Goal: Transaction & Acquisition: Book appointment/travel/reservation

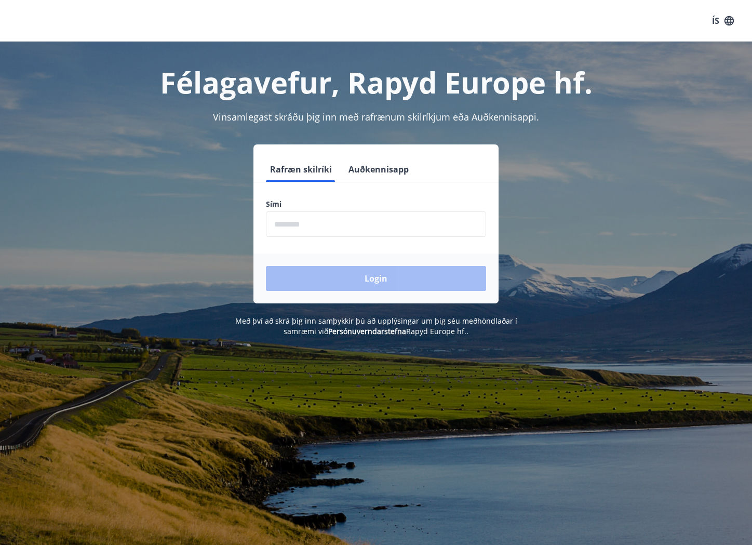
click at [340, 227] on input "phone" at bounding box center [376, 223] width 220 height 25
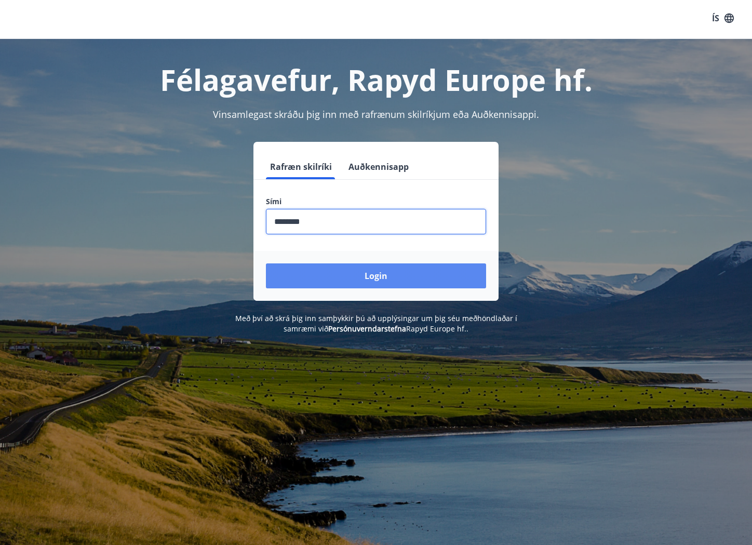
type input "********"
click at [352, 278] on button "Login" at bounding box center [376, 275] width 220 height 25
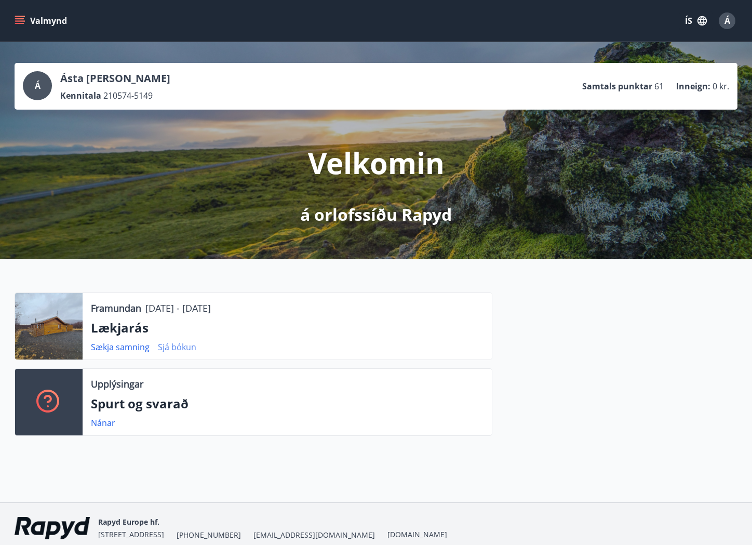
click at [182, 347] on link "Sjá bókun" at bounding box center [177, 346] width 38 height 11
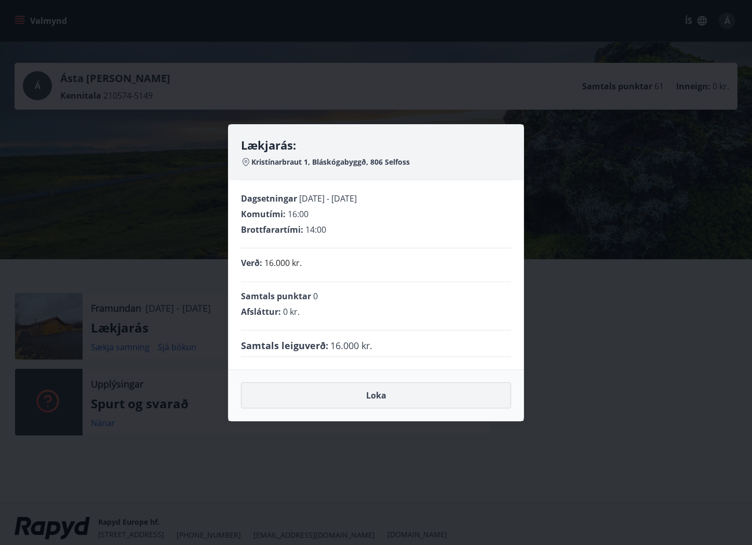
click at [368, 398] on button "Loka" at bounding box center [376, 395] width 270 height 26
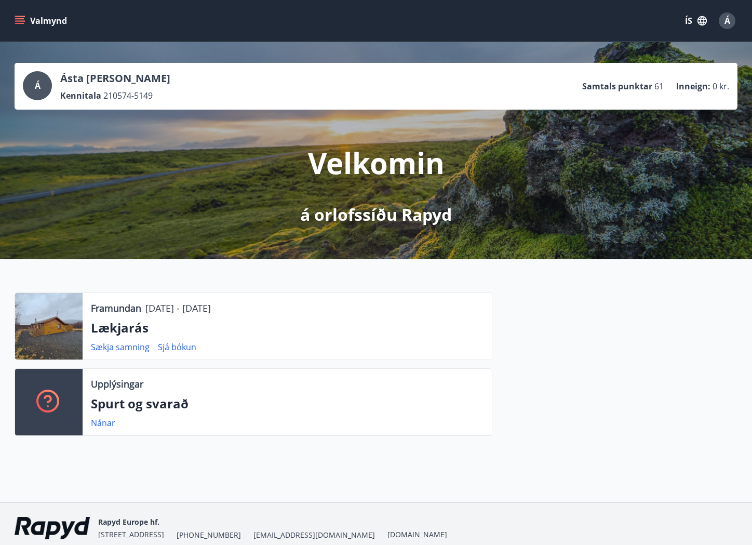
click at [137, 312] on p "Framundan" at bounding box center [116, 308] width 50 height 14
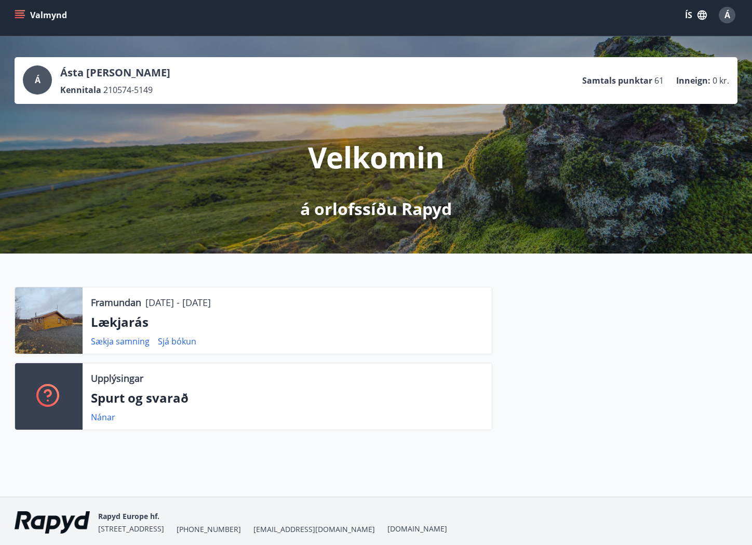
scroll to position [45, 0]
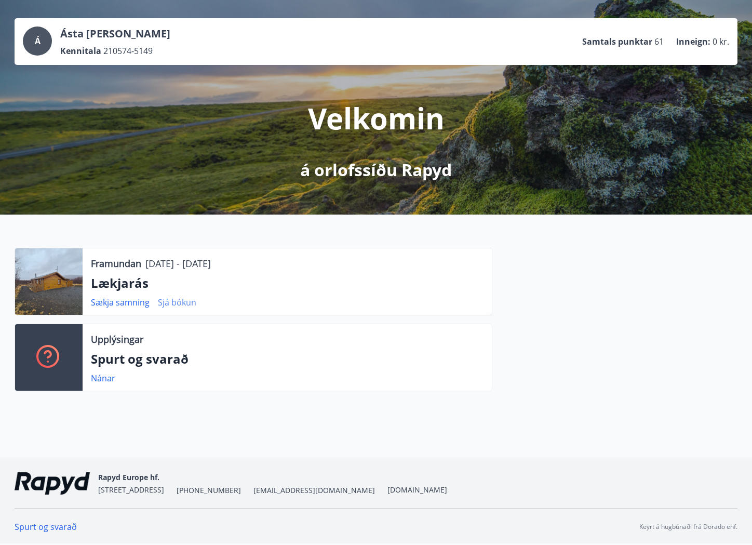
click at [175, 303] on link "Sjá bókun" at bounding box center [177, 302] width 38 height 11
click at [308, 234] on div "Framundan [DATE] - [DATE] Lækjarás Sækja samning Sjá bókun Upplýsingar Spurt og…" at bounding box center [376, 316] width 752 height 202
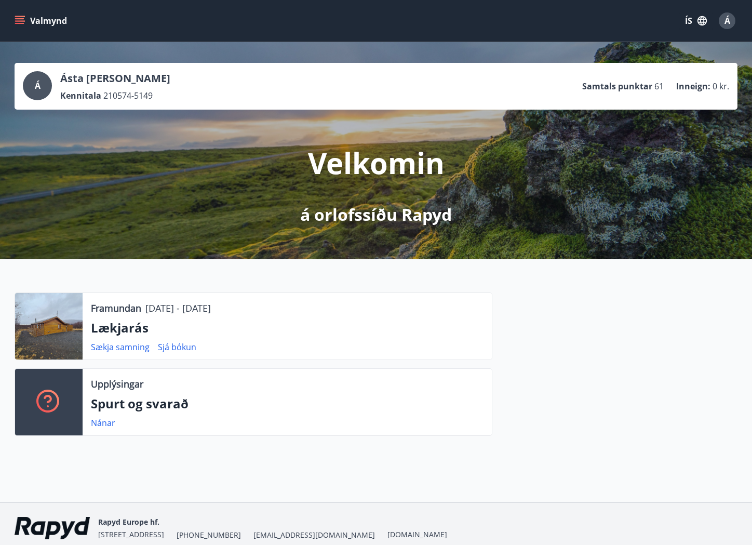
click at [19, 21] on icon "menu" at bounding box center [20, 20] width 11 height 1
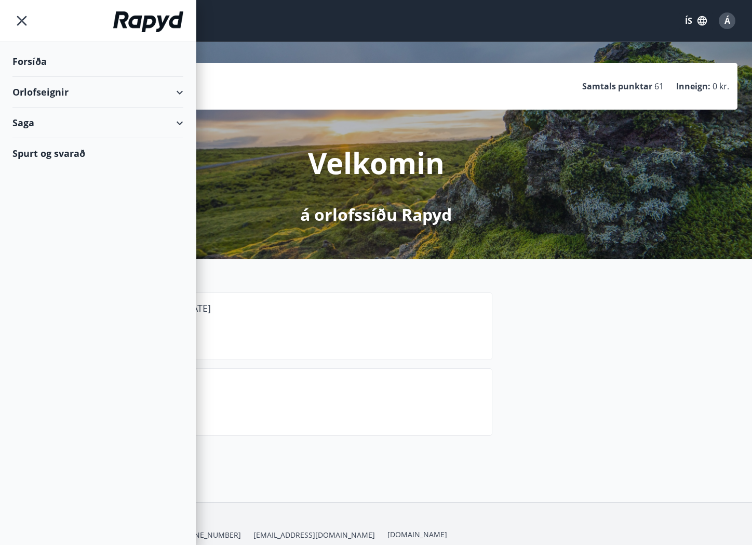
click at [176, 97] on div "Orlofseignir" at bounding box center [97, 92] width 171 height 31
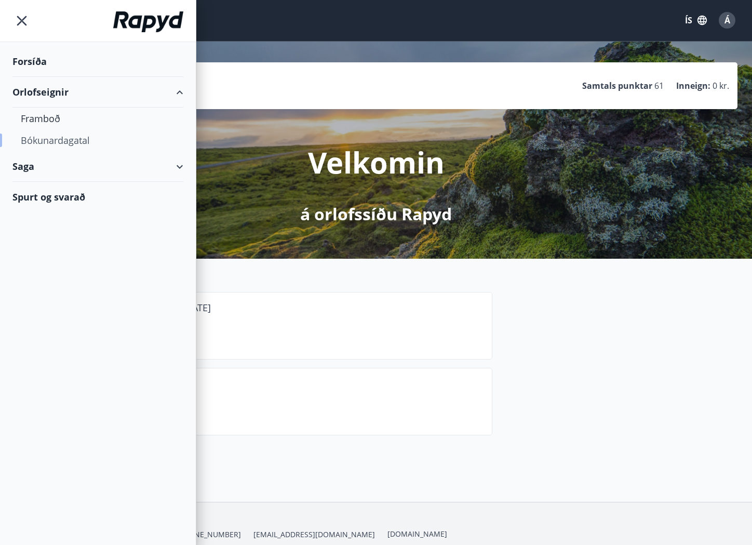
click at [54, 139] on div "Bókunardagatal" at bounding box center [98, 140] width 154 height 22
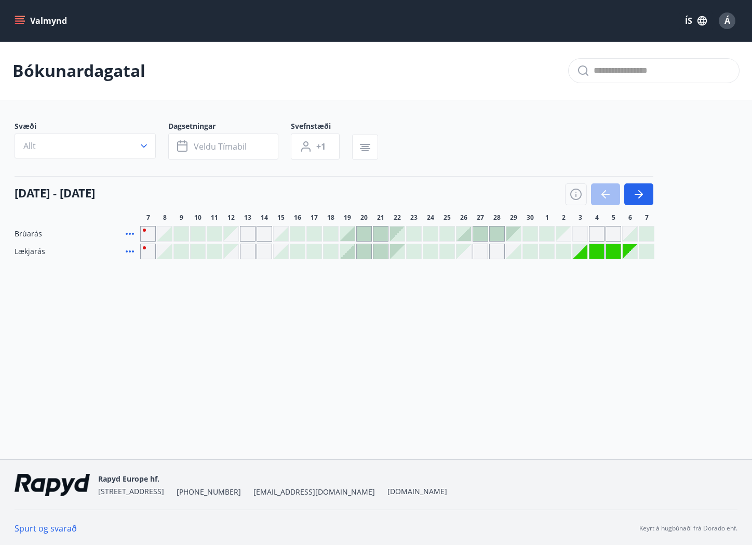
scroll to position [2, 0]
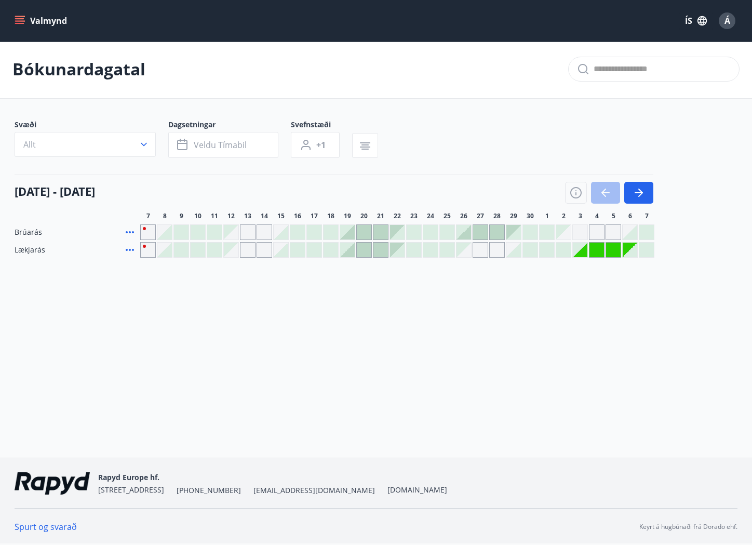
click at [484, 230] on div at bounding box center [480, 232] width 15 height 15
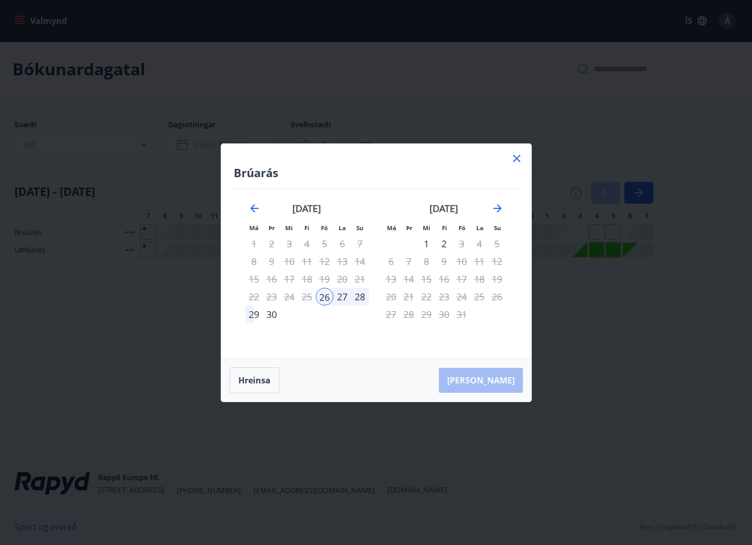
click at [517, 158] on icon at bounding box center [516, 158] width 7 height 7
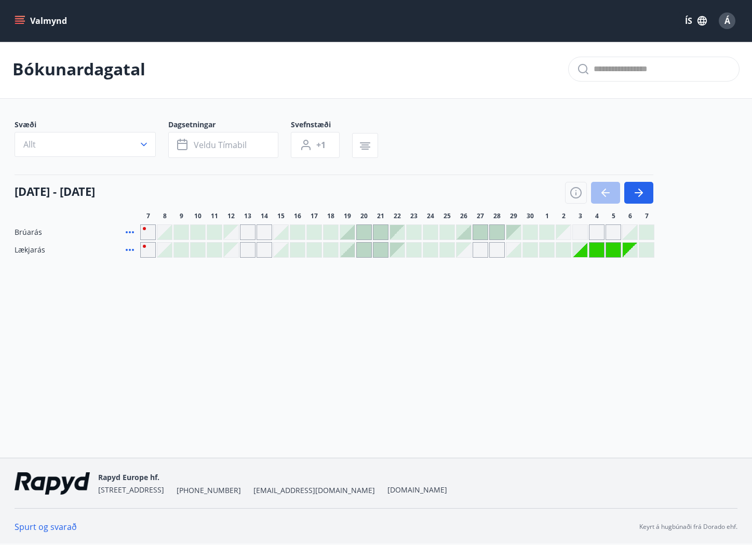
click at [366, 230] on div at bounding box center [364, 232] width 15 height 15
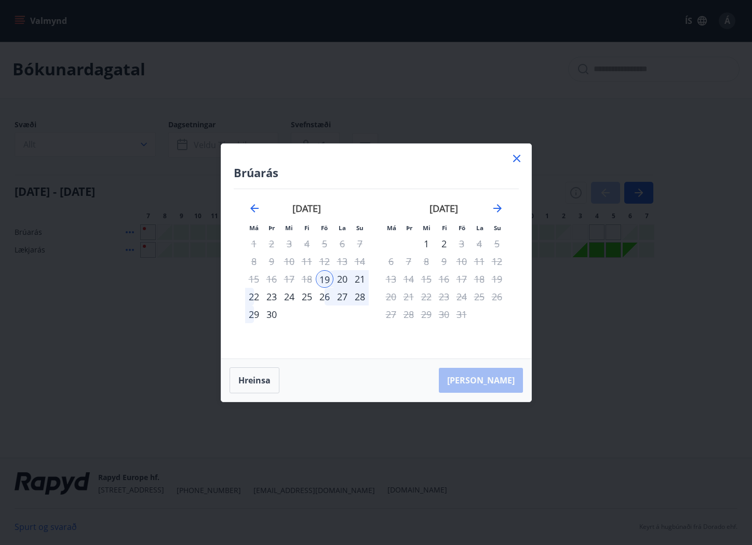
click at [524, 158] on div "Brúarás Má Þr Mi Fi Fö La Su Má Þr Mi Fi Fö La Su [DATE] 1 2 3 4 5 6 7 8 9 10 1…" at bounding box center [376, 251] width 310 height 215
click at [519, 161] on icon at bounding box center [516, 158] width 7 height 7
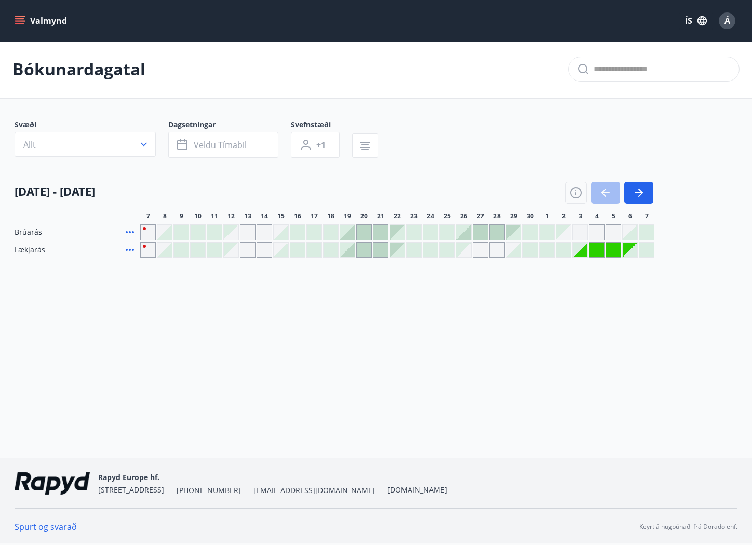
click at [362, 254] on div at bounding box center [364, 250] width 15 height 15
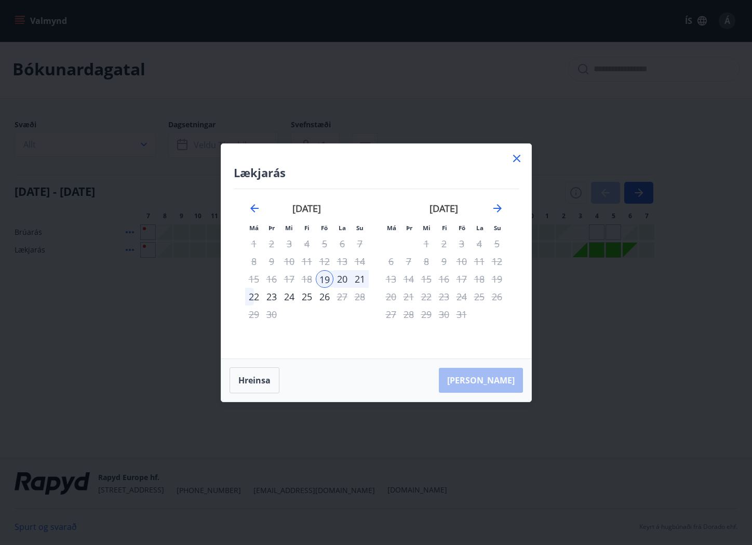
click at [515, 162] on icon at bounding box center [517, 158] width 12 height 12
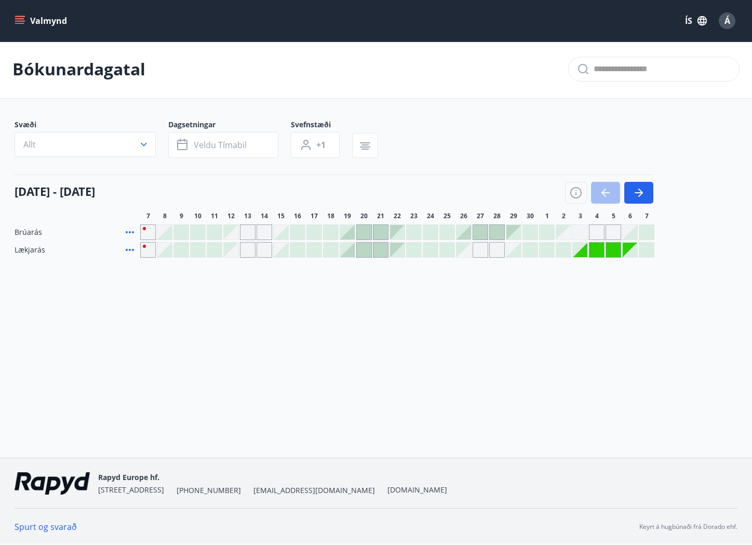
scroll to position [0, 0]
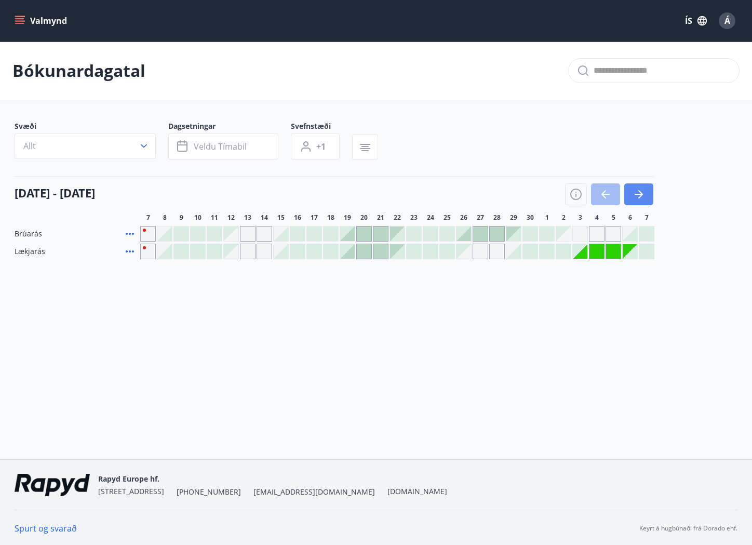
click at [644, 196] on icon "button" at bounding box center [639, 194] width 12 height 12
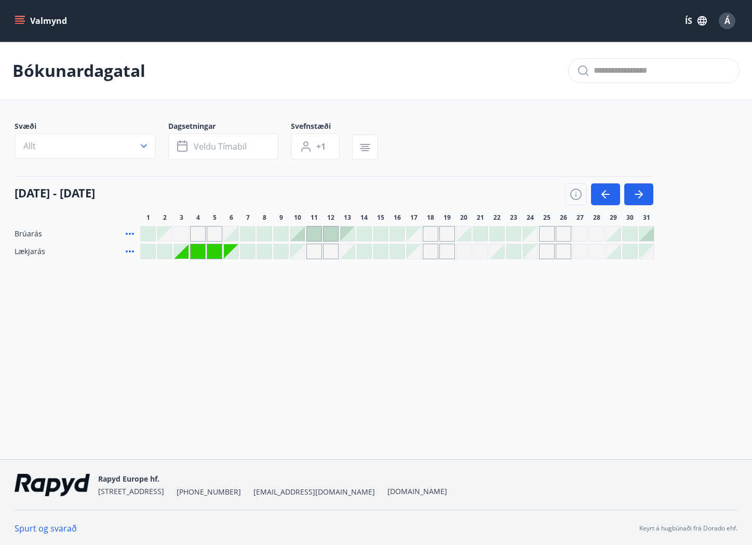
click at [198, 252] on div "Gráir dagar eru ekki bókanlegir" at bounding box center [198, 251] width 15 height 15
click at [204, 251] on div "Gráir dagar eru ekki bókanlegir" at bounding box center [198, 251] width 15 height 15
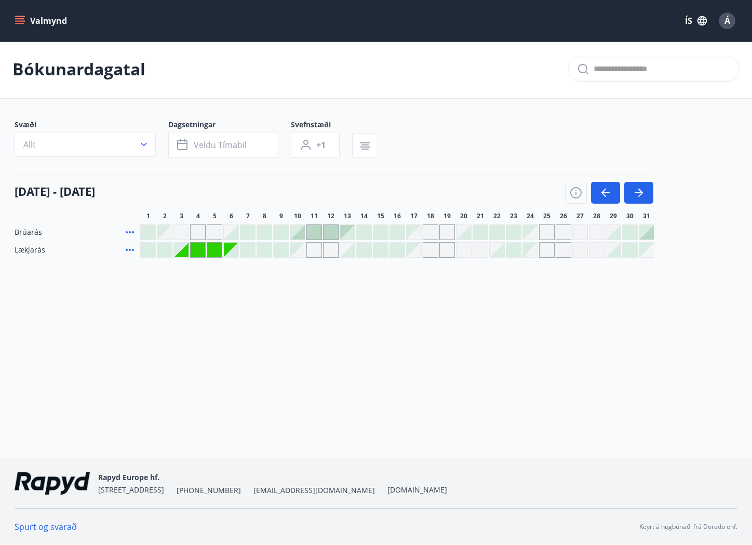
click at [230, 250] on div at bounding box center [231, 250] width 15 height 15
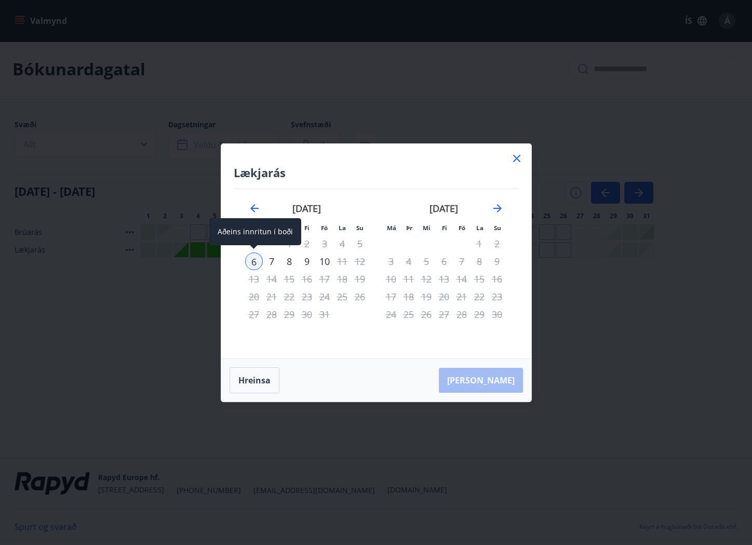
click at [254, 263] on div "6" at bounding box center [254, 262] width 18 height 18
click at [516, 160] on icon at bounding box center [517, 158] width 12 height 12
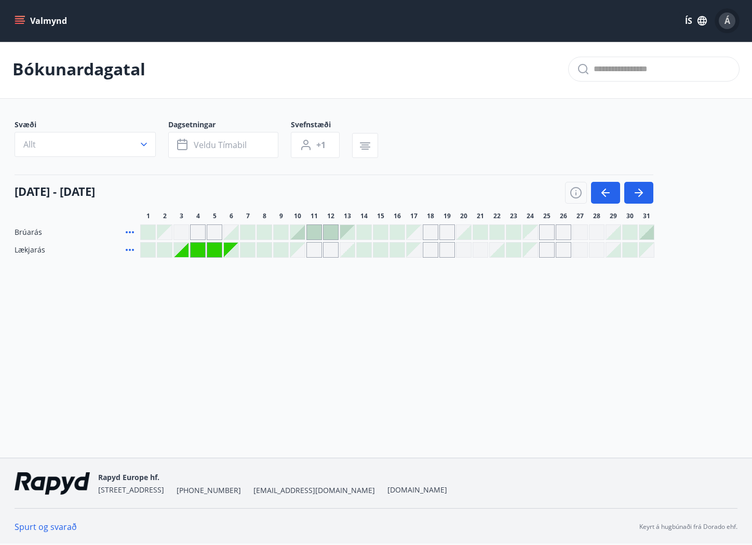
click at [730, 23] on div "Á" at bounding box center [727, 20] width 17 height 17
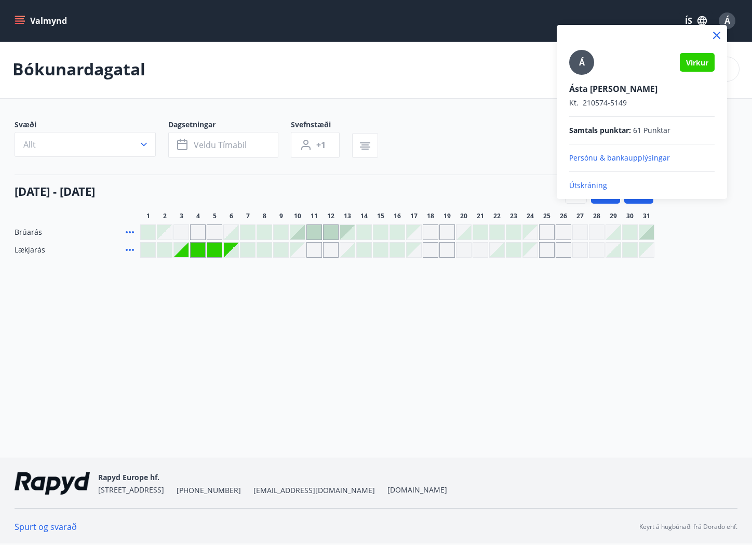
drag, startPoint x: 263, startPoint y: 88, endPoint x: 76, endPoint y: 43, distance: 191.8
click at [254, 86] on div at bounding box center [376, 272] width 752 height 545
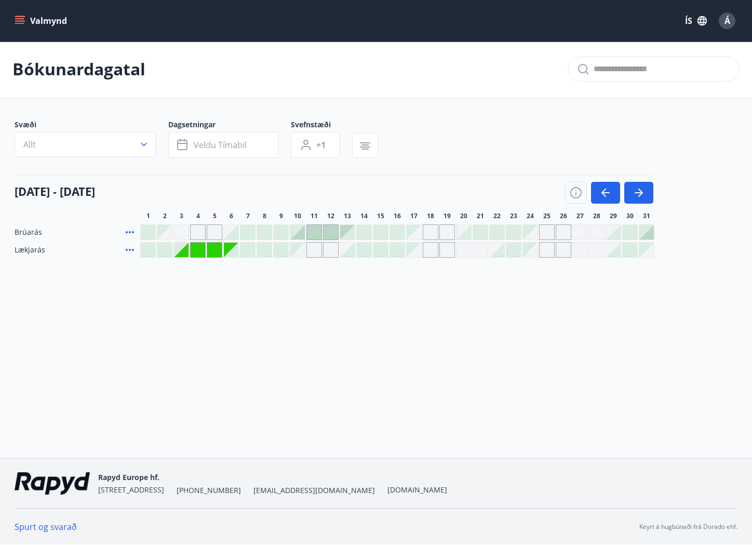
click at [23, 21] on icon "menu" at bounding box center [20, 20] width 11 height 1
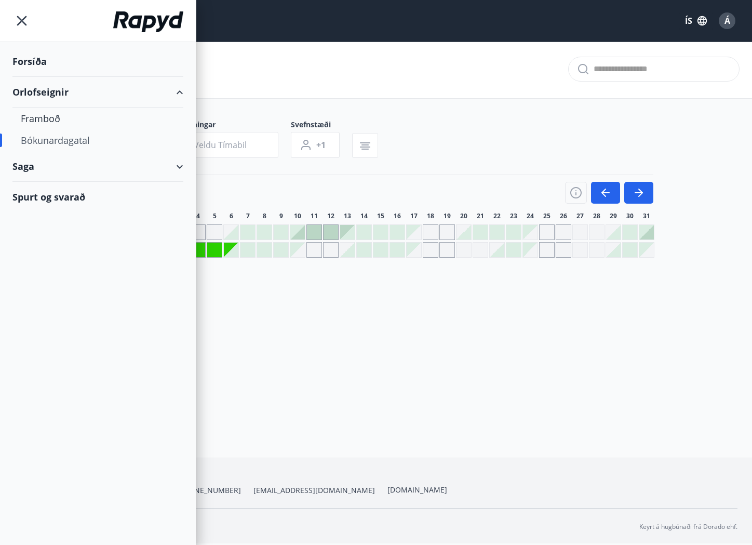
click at [152, 170] on div "Saga" at bounding box center [97, 166] width 171 height 31
click at [44, 194] on div "Bókanir" at bounding box center [98, 193] width 154 height 22
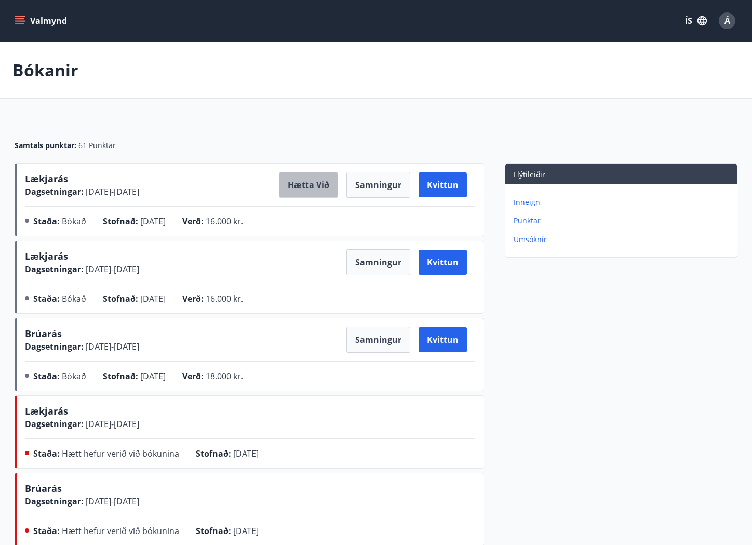
click at [307, 184] on button "Hætta við" at bounding box center [308, 185] width 59 height 26
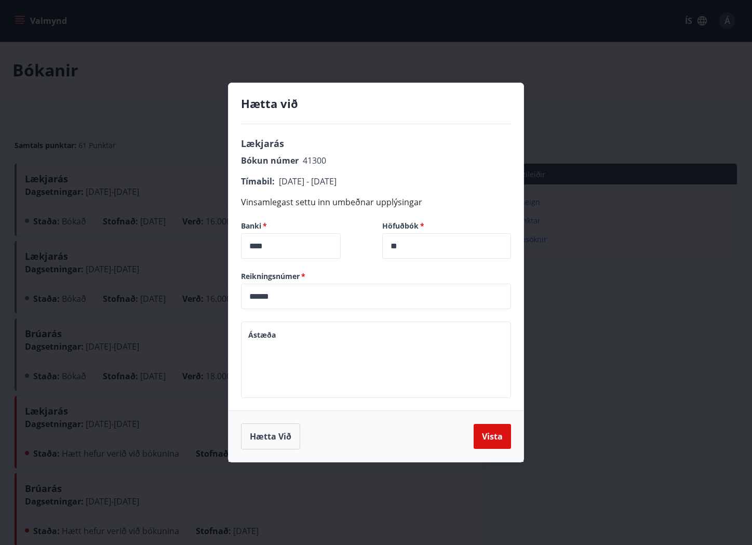
click at [386, 353] on textarea "Ástæða" at bounding box center [376, 359] width 256 height 59
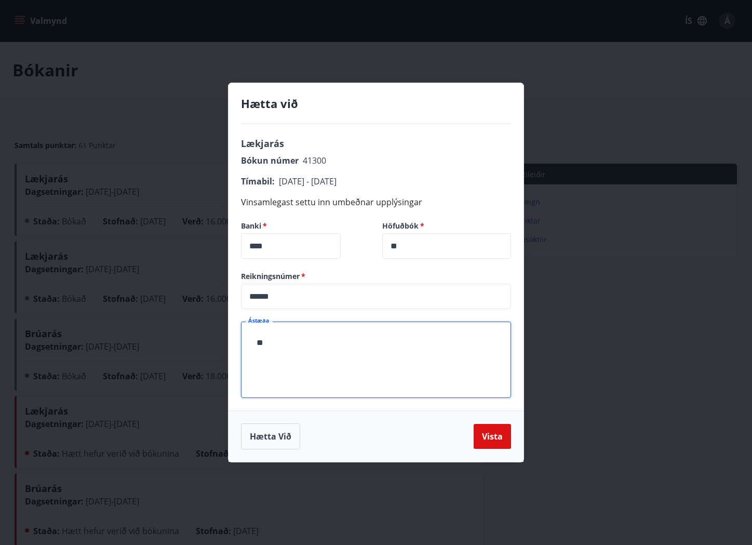
type textarea "*"
type textarea "**********"
click at [487, 435] on button "Vista" at bounding box center [492, 436] width 37 height 25
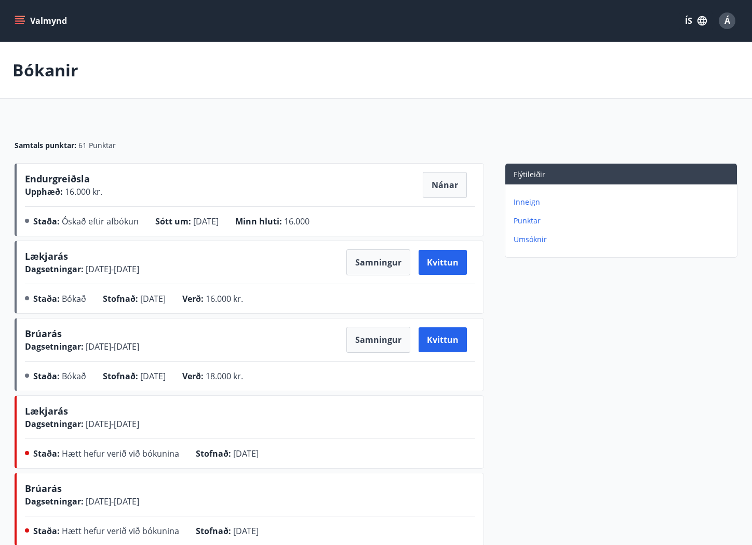
click at [25, 19] on button "Valmynd" at bounding box center [41, 20] width 59 height 19
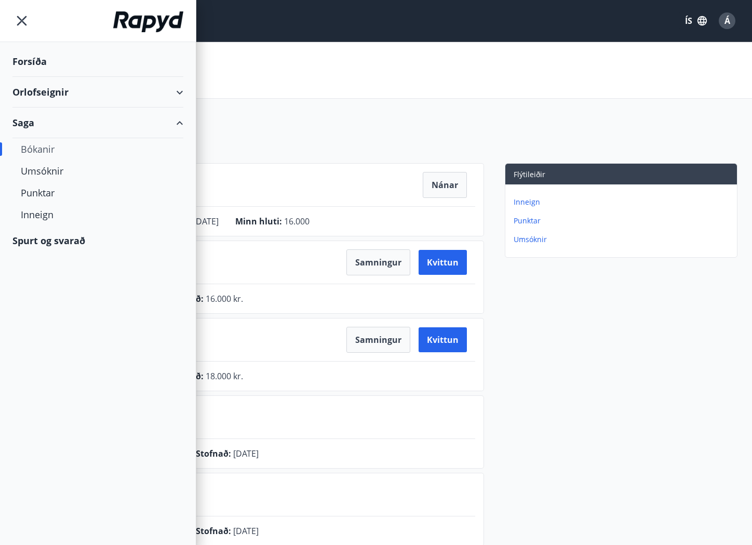
click at [118, 95] on div "Orlofseignir" at bounding box center [97, 92] width 171 height 31
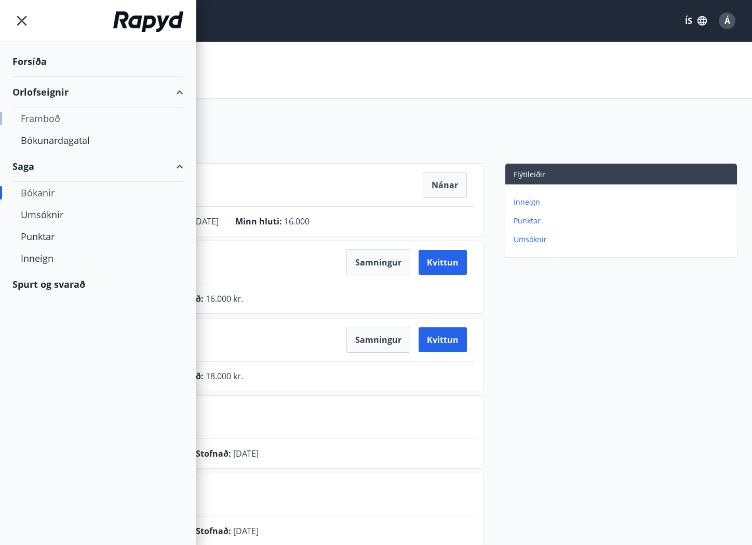
click at [54, 117] on div "Framboð" at bounding box center [98, 119] width 154 height 22
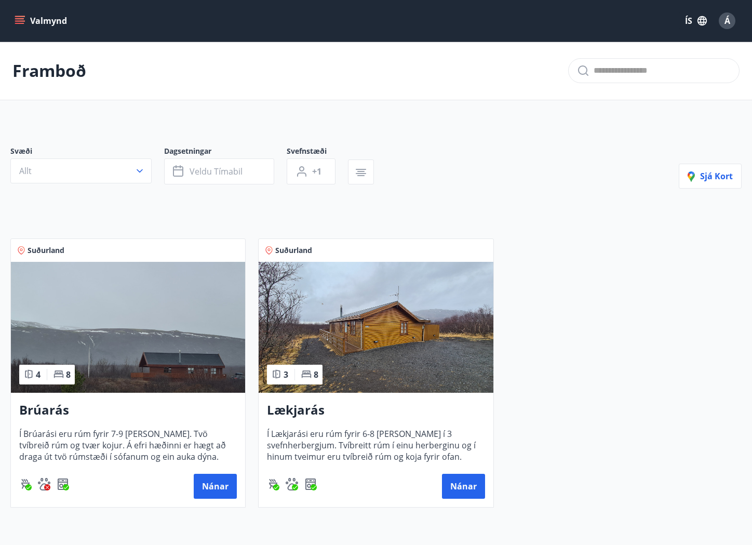
click at [432, 447] on span "Í Lækjarási eru rúm fyrir 6-8 [PERSON_NAME] í 3 svefnherbergjum. Tvíbreitt rúm …" at bounding box center [376, 445] width 218 height 34
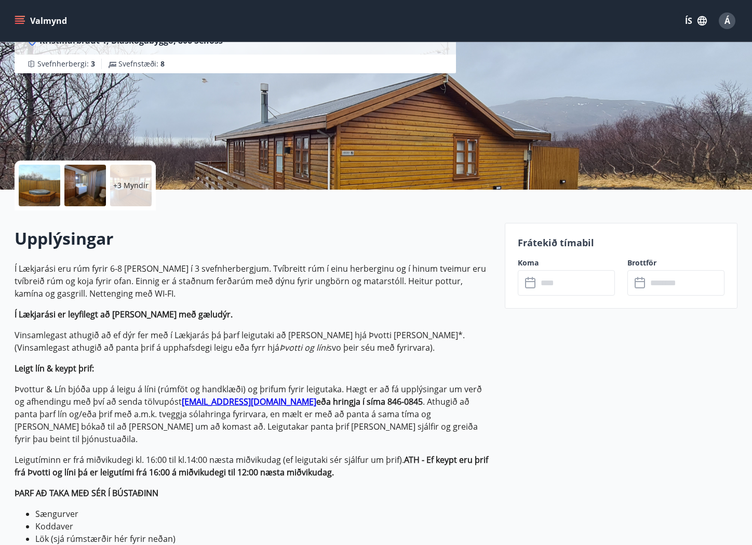
scroll to position [105, 0]
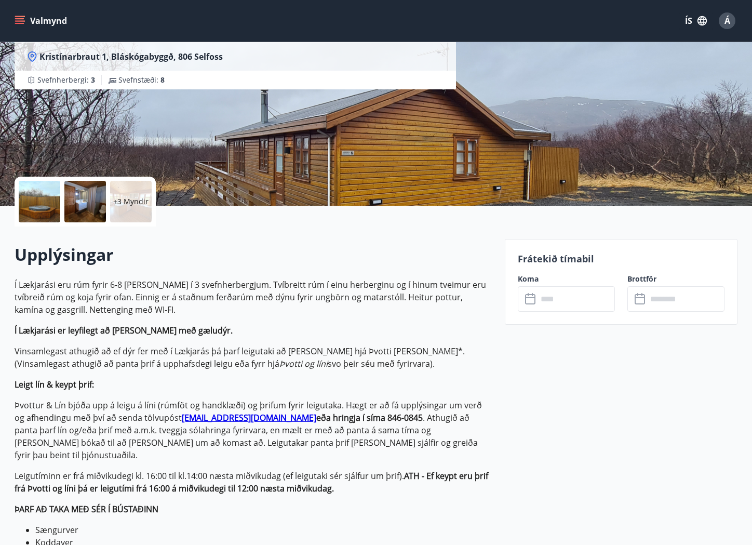
click at [131, 207] on div "+3 Myndir" at bounding box center [131, 202] width 42 height 42
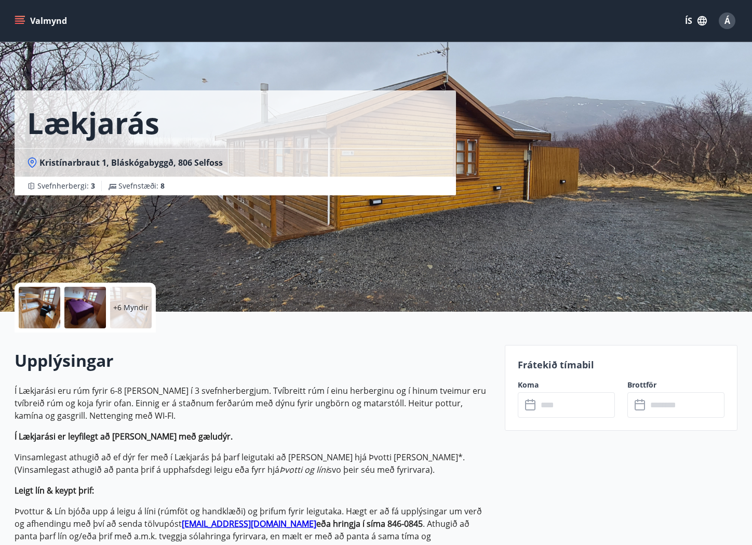
scroll to position [1, 0]
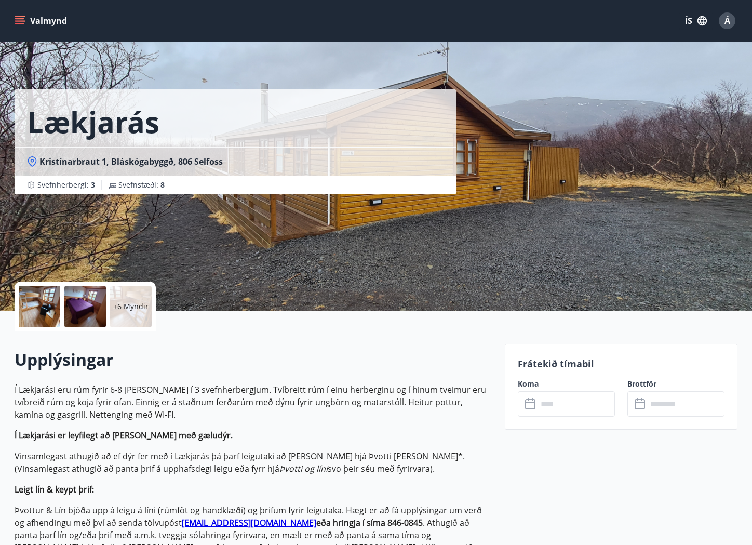
click at [19, 22] on icon "menu" at bounding box center [20, 21] width 10 height 10
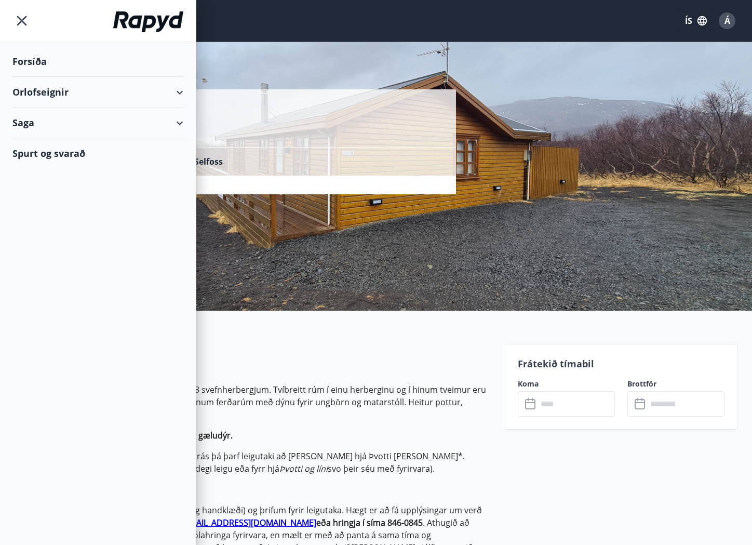
click at [179, 95] on div "Orlofseignir" at bounding box center [97, 92] width 171 height 31
click at [34, 120] on div "Framboð" at bounding box center [98, 119] width 154 height 22
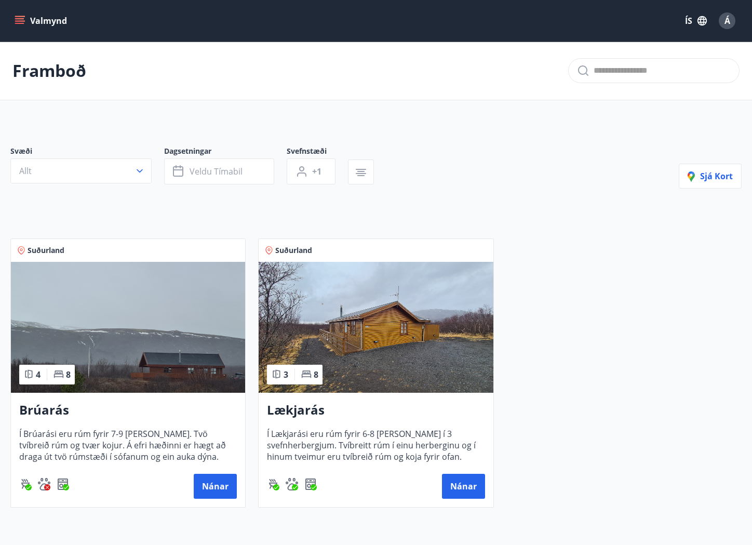
click at [21, 29] on button "Valmynd" at bounding box center [41, 20] width 59 height 19
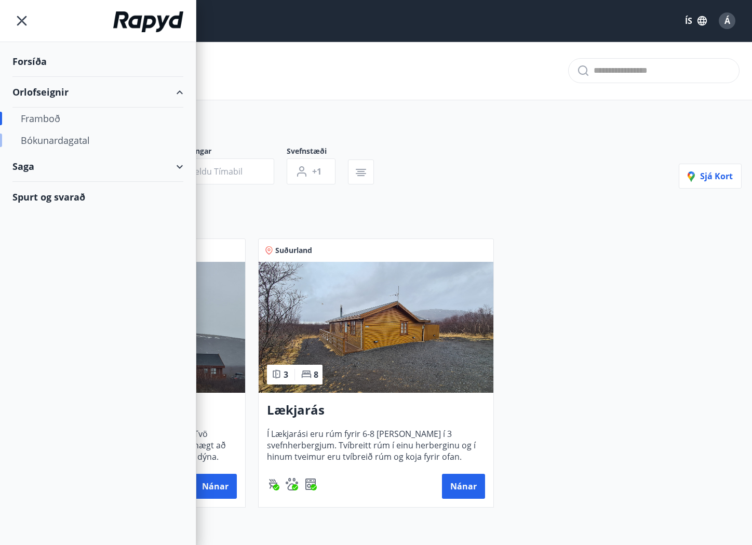
click at [68, 138] on div "Bókunardagatal" at bounding box center [98, 140] width 154 height 22
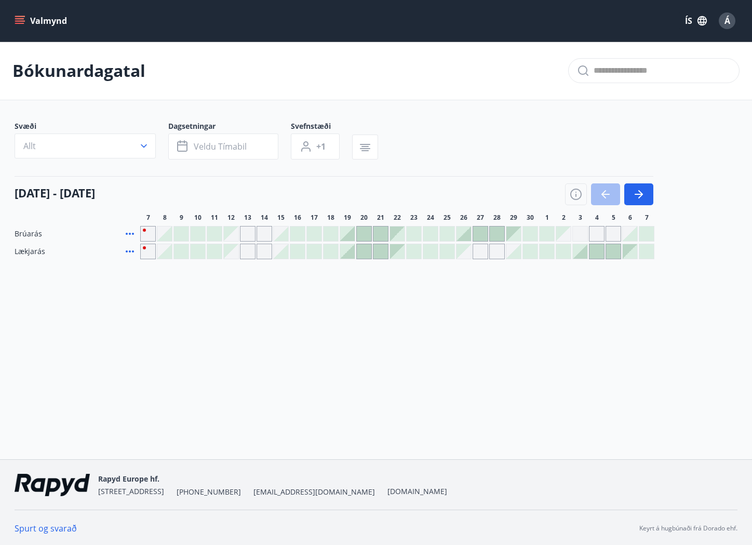
click at [144, 247] on div "Gráir dagar eru ekki bókanlegir" at bounding box center [148, 252] width 16 height 16
click at [389, 286] on div "Bókunardagatal Svæði Allt Dagsetningar Veldu tímabil Svefnstæði +1 [DATE] - [DA…" at bounding box center [376, 171] width 752 height 259
click at [484, 251] on div "Gráir dagar eru ekki bókanlegir" at bounding box center [481, 252] width 16 height 16
click at [498, 252] on div "Gráir dagar eru ekki bókanlegir" at bounding box center [497, 252] width 16 height 16
click at [538, 267] on div "Bókunardagatal Svæði Allt Dagsetningar Veldu tímabil Svefnstæði +1 [DATE] - [DA…" at bounding box center [376, 171] width 752 height 259
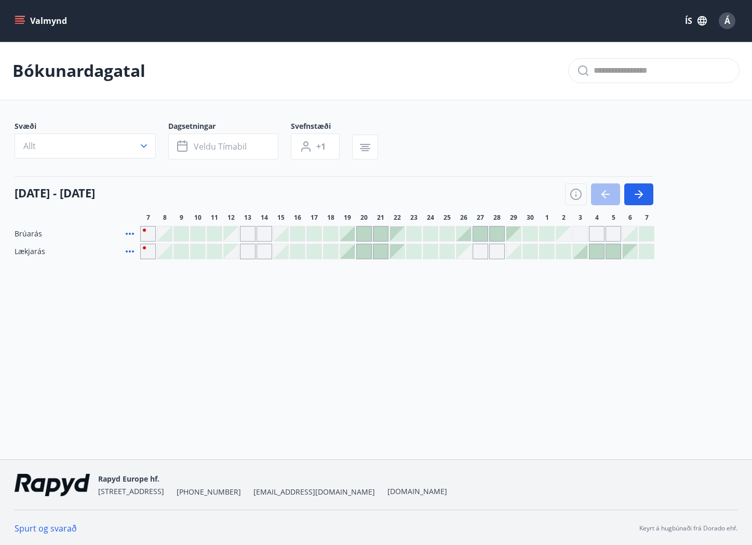
click at [481, 232] on div at bounding box center [480, 234] width 15 height 15
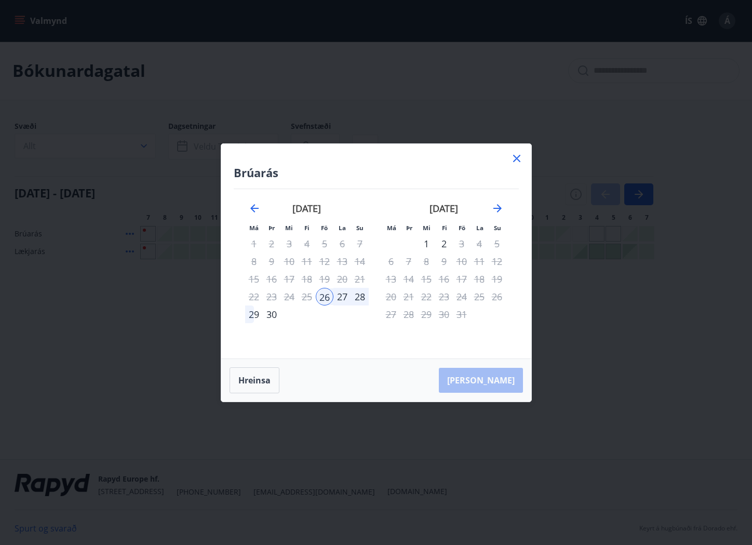
click at [516, 158] on icon at bounding box center [516, 158] width 7 height 7
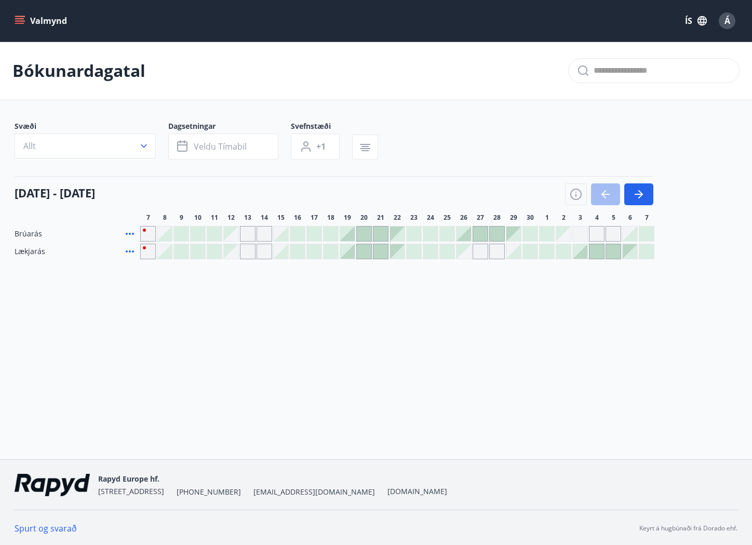
click at [364, 253] on div at bounding box center [364, 251] width 15 height 15
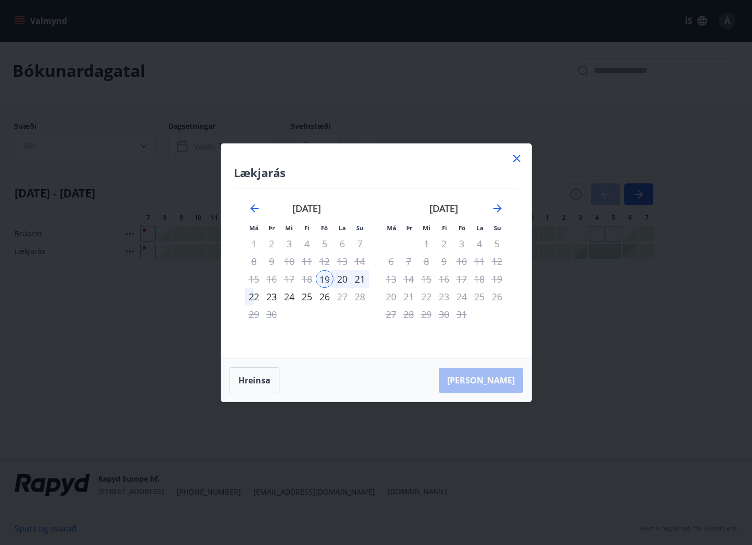
click at [361, 279] on div "21" at bounding box center [360, 279] width 18 height 18
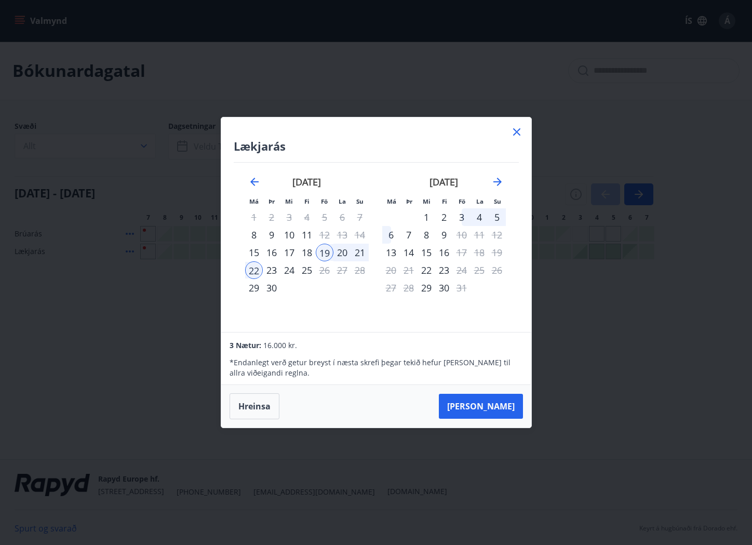
click at [518, 133] on icon at bounding box center [517, 132] width 12 height 12
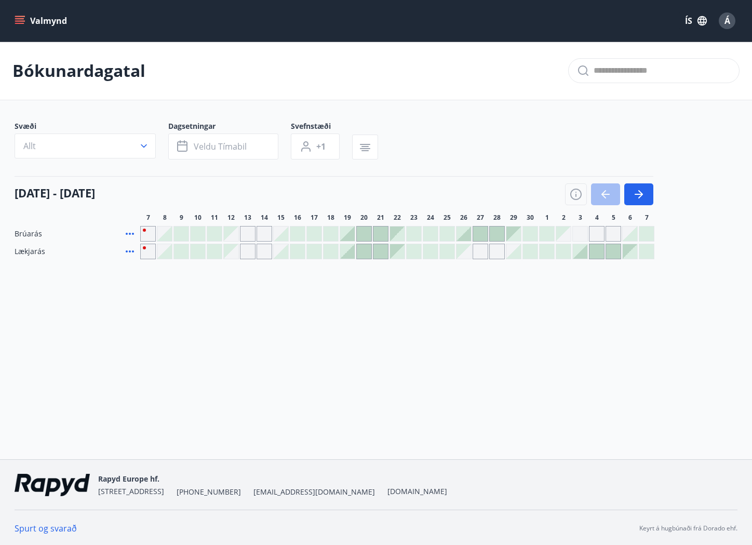
scroll to position [1, 0]
click at [645, 194] on icon "button" at bounding box center [639, 194] width 12 height 12
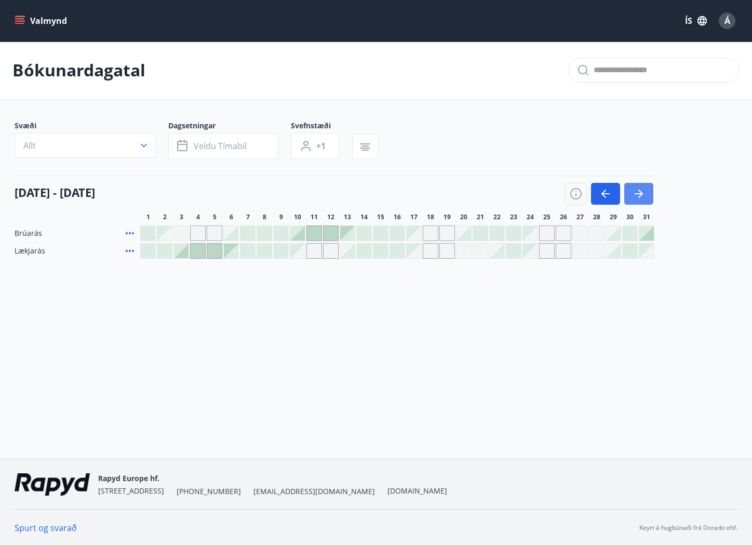
click at [644, 194] on icon "button" at bounding box center [639, 194] width 12 height 12
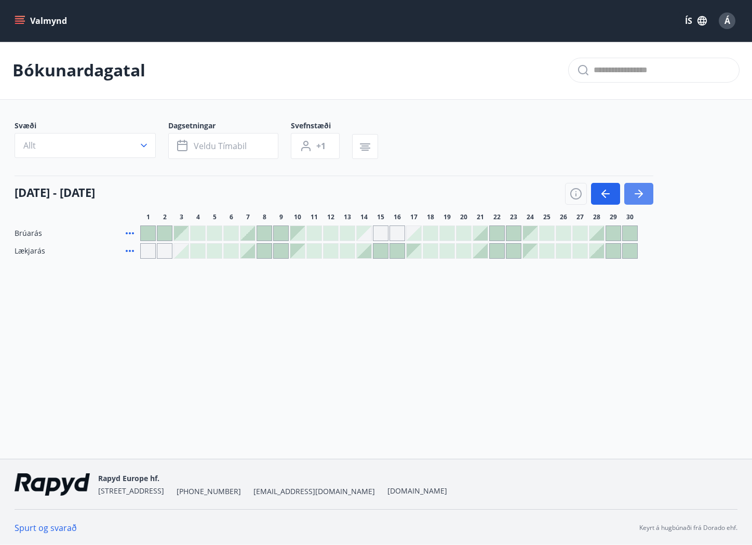
scroll to position [2, 0]
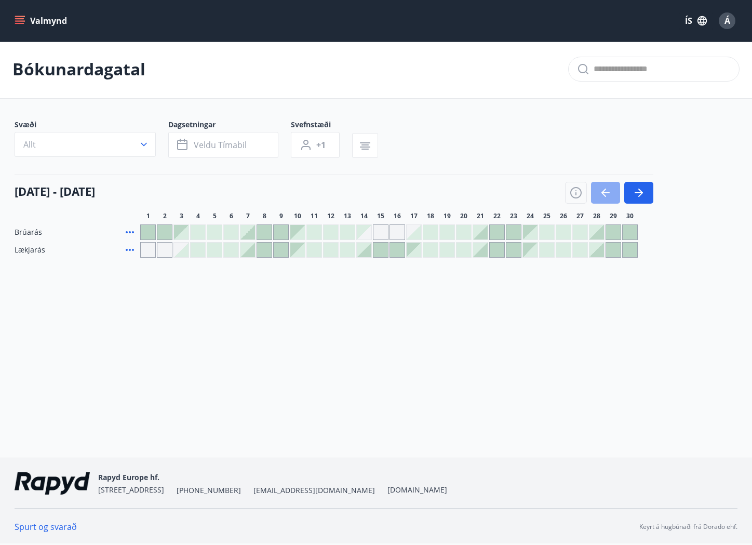
click at [603, 196] on icon "button" at bounding box center [606, 193] width 12 height 12
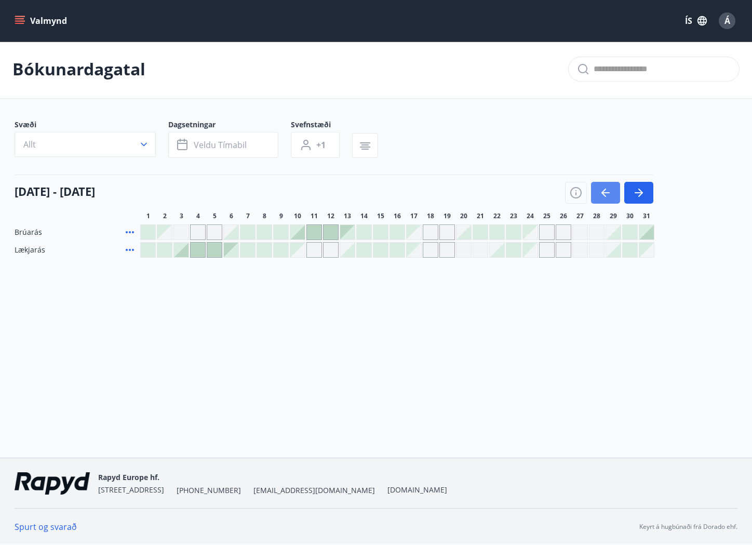
click at [603, 196] on icon "button" at bounding box center [606, 193] width 12 height 12
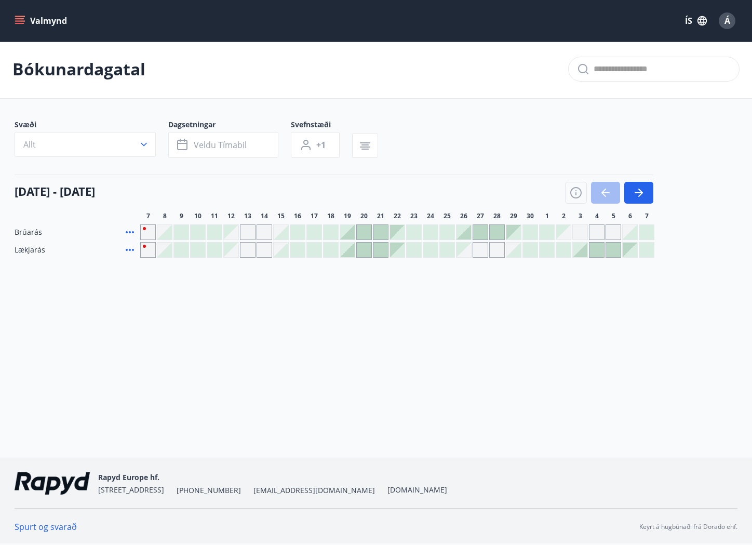
click at [360, 251] on div at bounding box center [364, 250] width 15 height 15
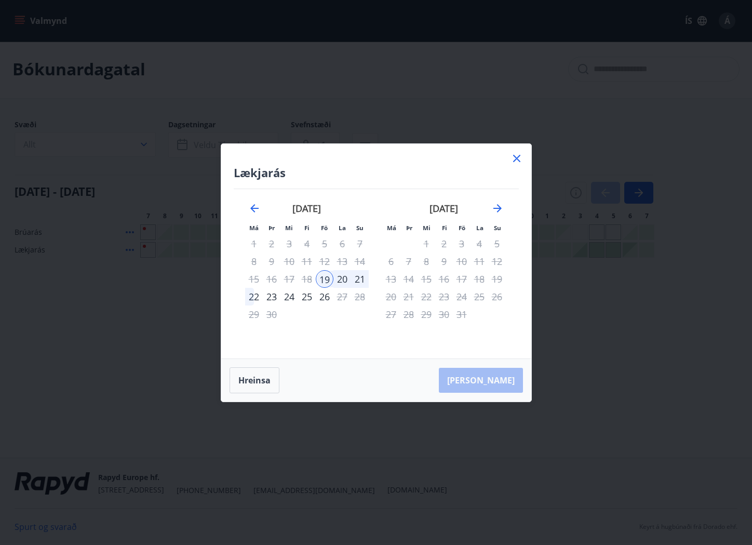
click at [251, 297] on div "22" at bounding box center [254, 297] width 18 height 18
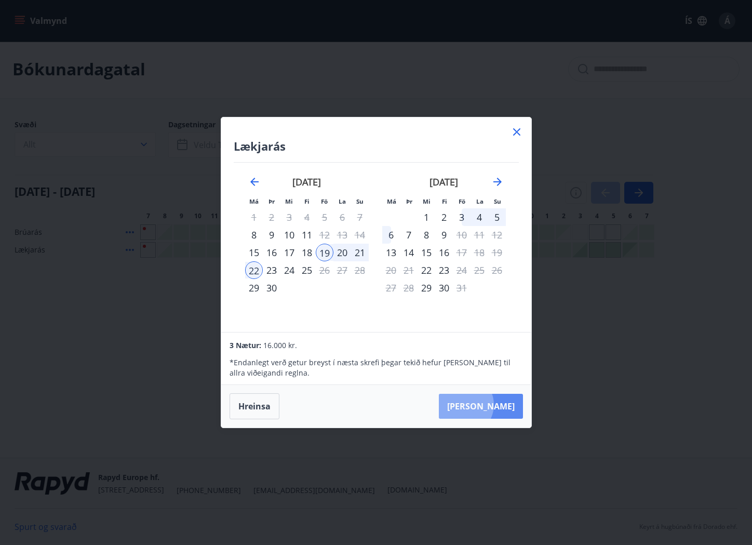
click at [496, 405] on button "[PERSON_NAME]" at bounding box center [481, 406] width 84 height 25
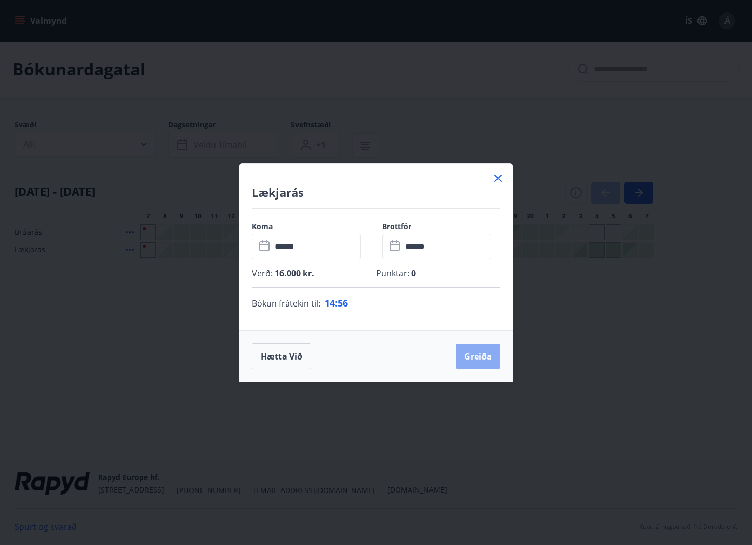
click at [481, 357] on button "Greiða" at bounding box center [478, 356] width 44 height 25
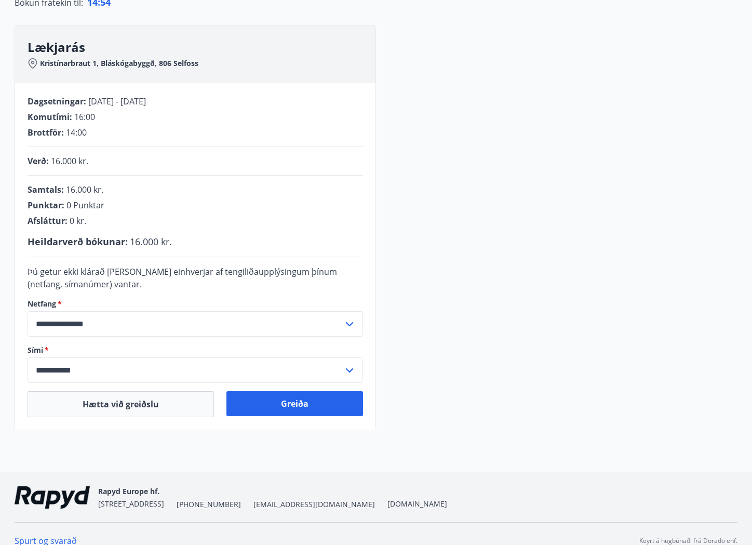
scroll to position [142, 0]
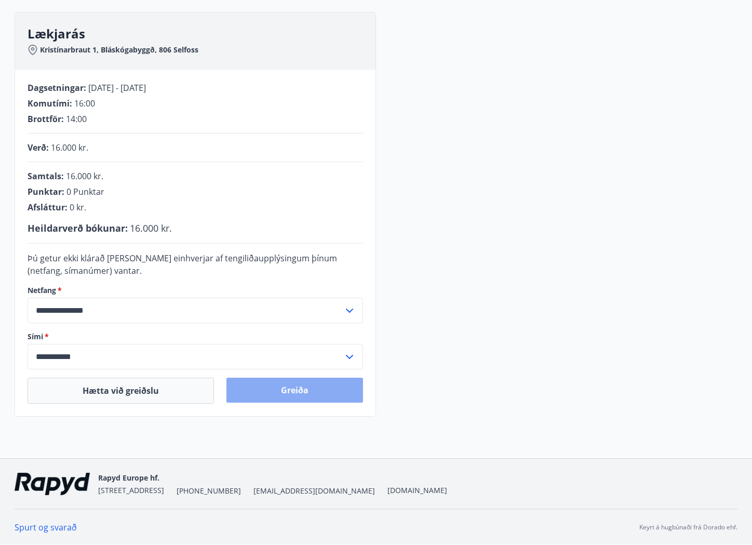
click at [310, 393] on button "Greiða" at bounding box center [295, 390] width 137 height 25
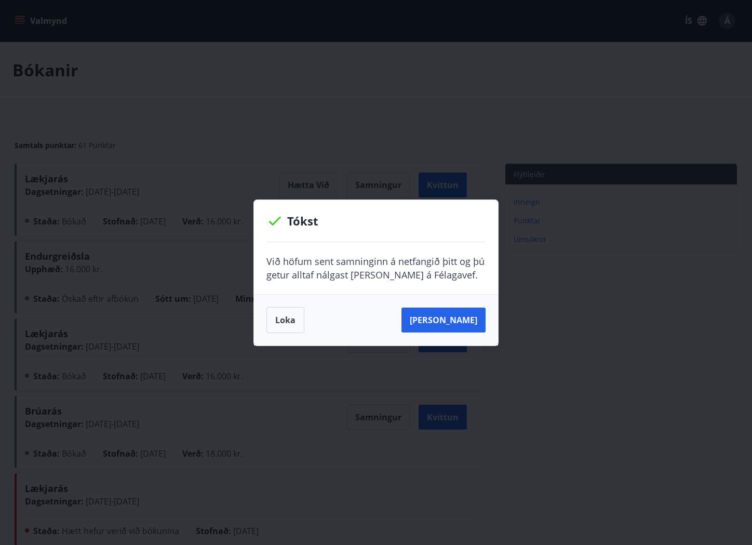
click at [283, 317] on button "Loka" at bounding box center [286, 320] width 38 height 26
